Goal: Check status

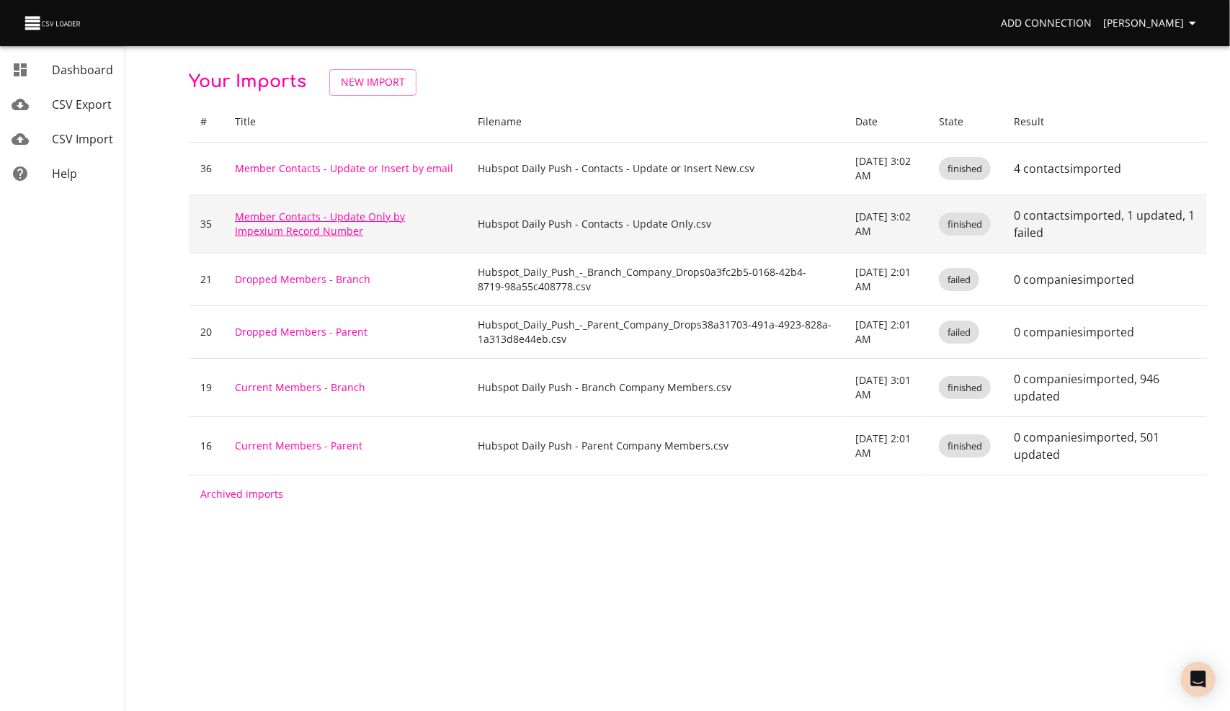
click at [298, 215] on link "Member Contacts - Update Only by Impexium Record Number" at bounding box center [320, 224] width 170 height 28
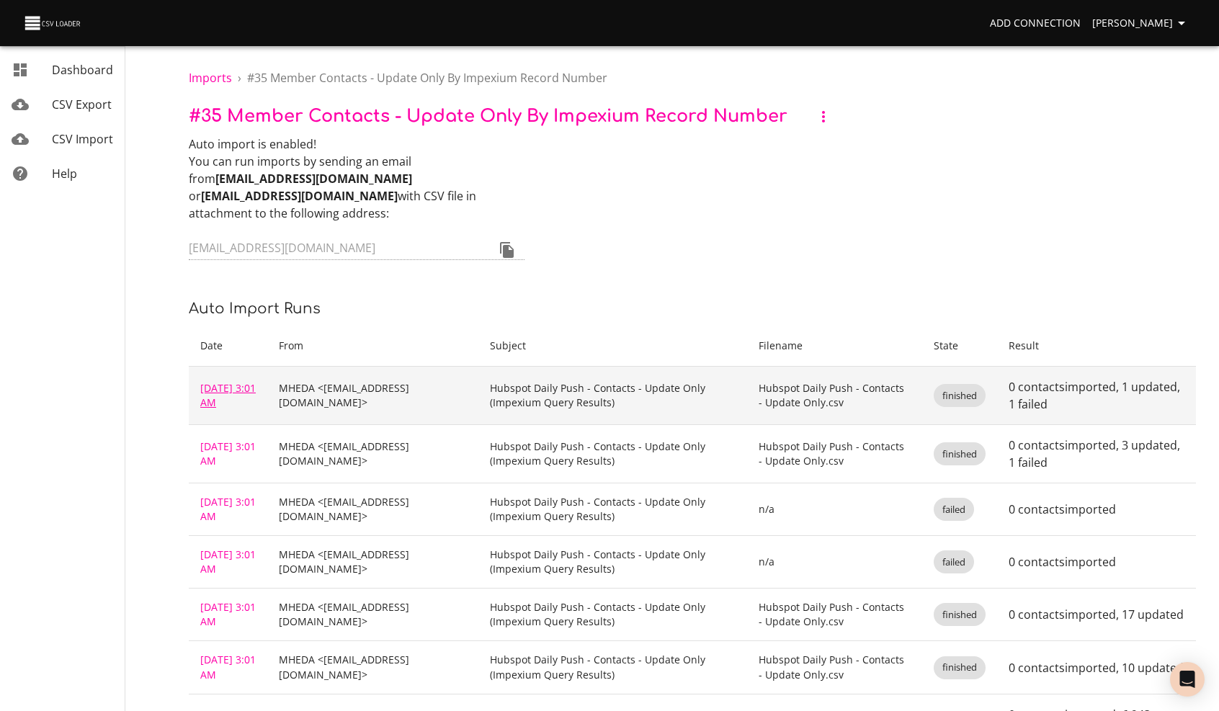
click at [216, 381] on link "Oct 1, 2025 3:01 AM" at bounding box center [227, 395] width 55 height 28
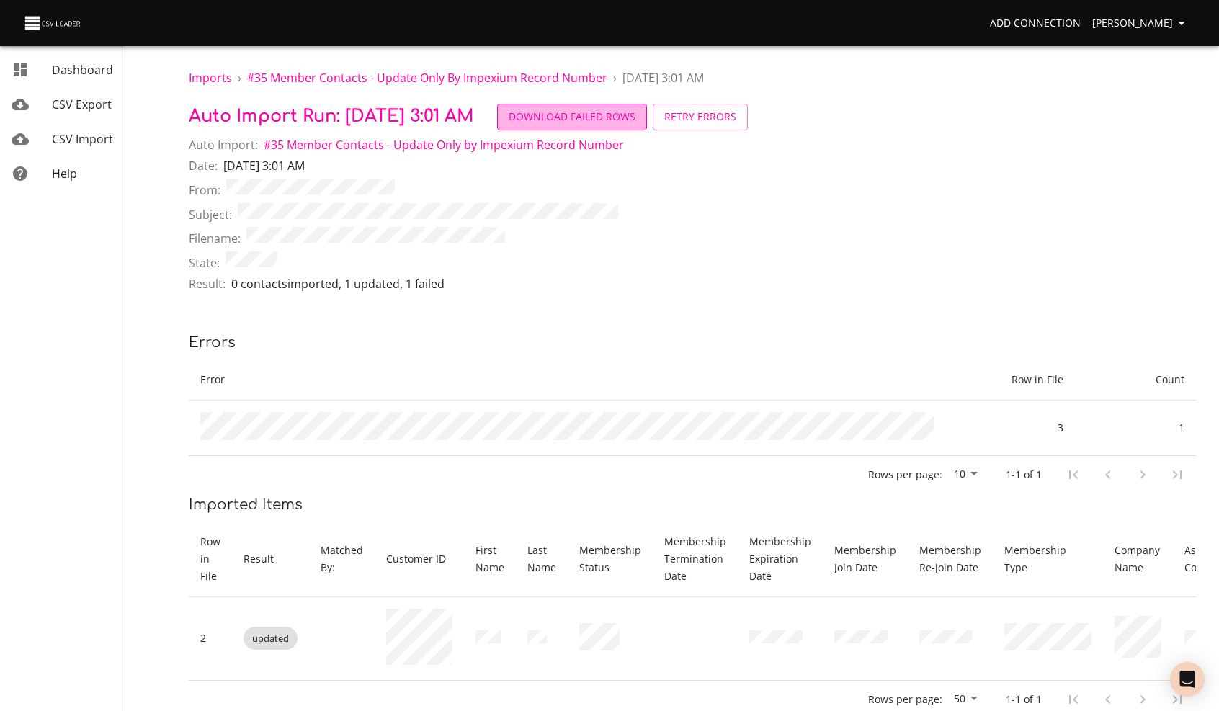
click at [612, 127] on button "Download Failed Rows" at bounding box center [572, 117] width 150 height 27
